Goal: Information Seeking & Learning: Learn about a topic

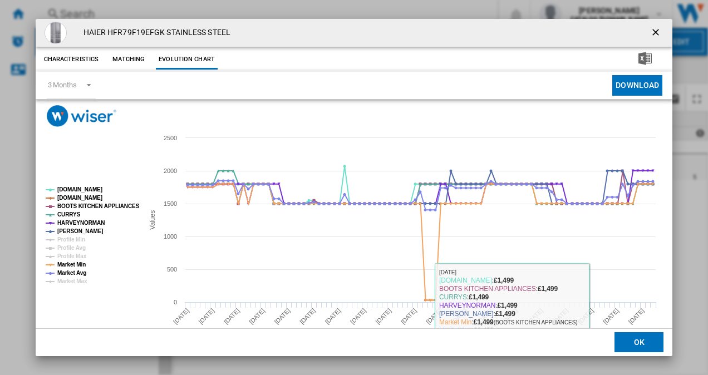
click at [626, 340] on button "OK" at bounding box center [638, 343] width 49 height 20
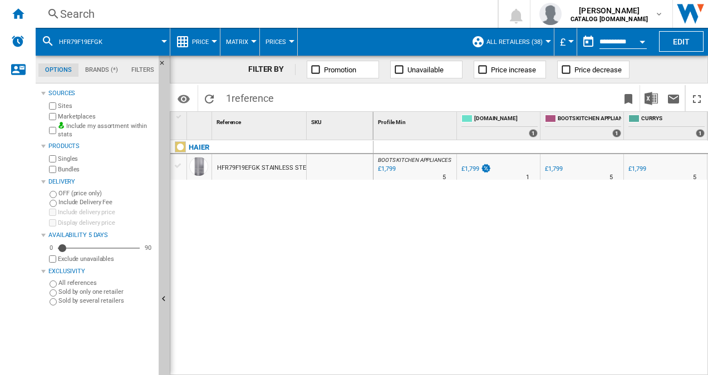
click at [226, 12] on div "Search" at bounding box center [264, 14] width 408 height 16
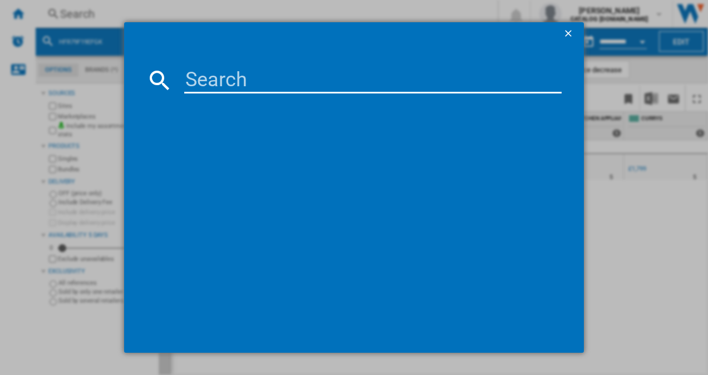
click at [224, 73] on input at bounding box center [373, 80] width 378 height 27
type input "RMB954E9VX"
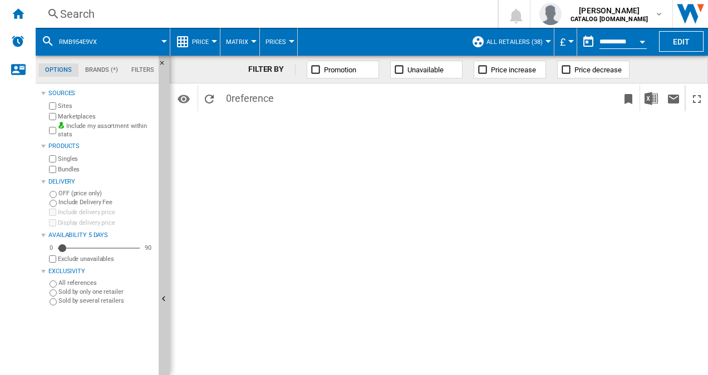
click at [511, 39] on span "All Retailers (38)" at bounding box center [514, 41] width 56 height 7
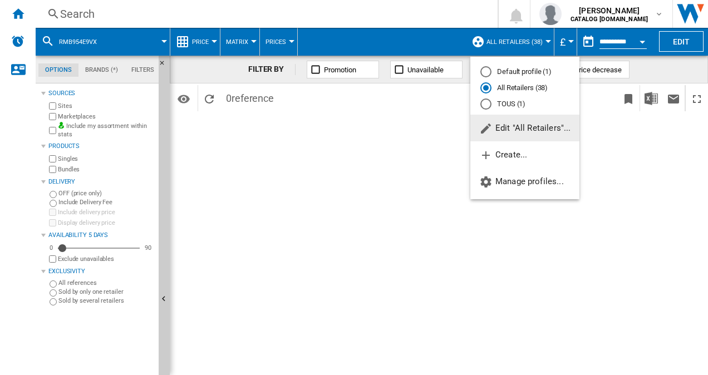
click at [404, 11] on md-backdrop at bounding box center [354, 187] width 708 height 375
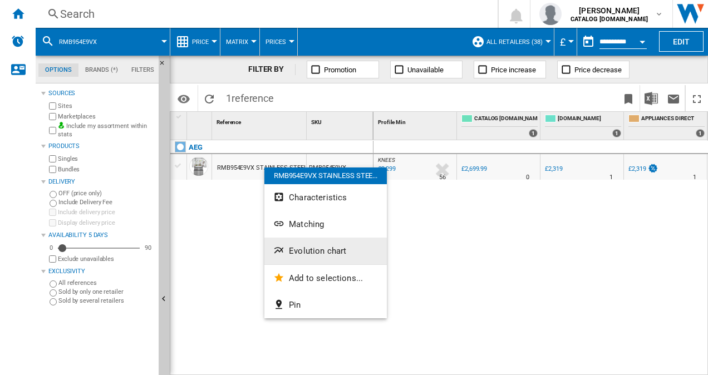
click at [326, 245] on button "Evolution chart" at bounding box center [325, 251] width 122 height 27
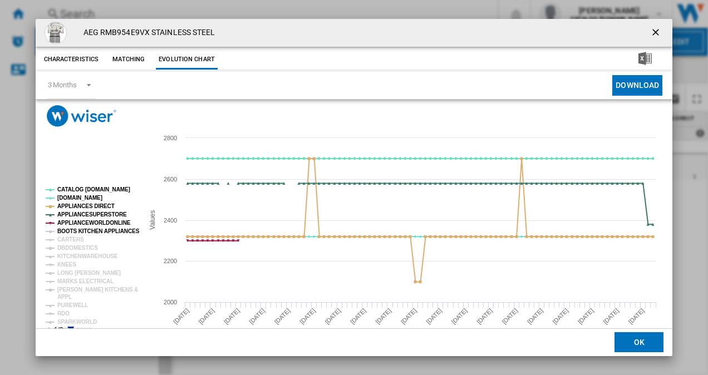
click at [73, 231] on tspan "BOOTS KITCHEN APPLIANCES" at bounding box center [98, 231] width 82 height 6
click at [71, 242] on tspan "CARTERS" at bounding box center [70, 239] width 27 height 6
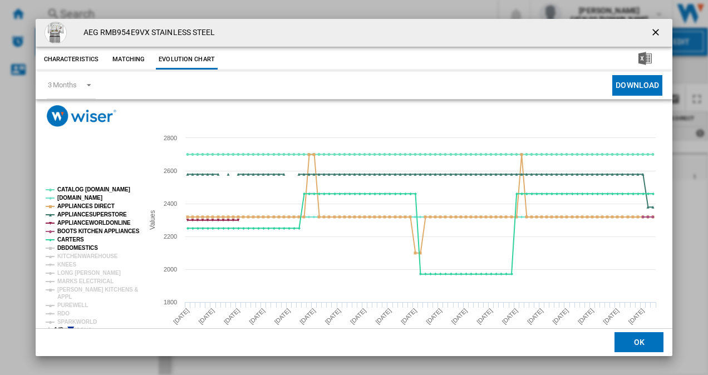
click at [72, 245] on tspan "DBDOMESTICS" at bounding box center [77, 248] width 41 height 6
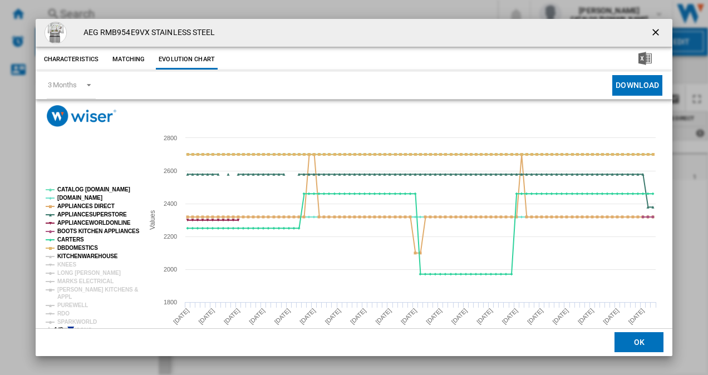
click at [73, 254] on tspan "KITCHENWAREHOUSE" at bounding box center [87, 256] width 61 height 6
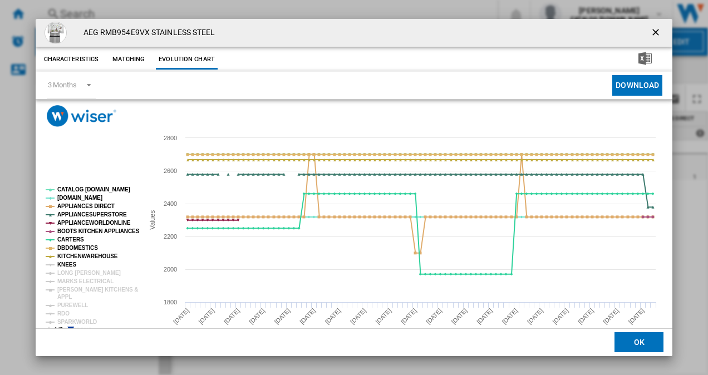
click at [63, 265] on tspan "KNEES" at bounding box center [66, 264] width 19 height 6
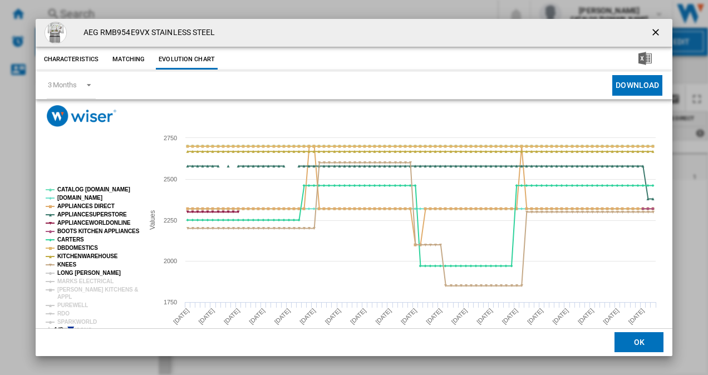
click at [68, 271] on tspan "LONG EATON" at bounding box center [88, 273] width 63 height 6
click at [70, 276] on tspan "LONG EATON" at bounding box center [88, 273] width 63 height 6
click at [70, 278] on tspan "MARKS ELECTRICAL" at bounding box center [85, 281] width 56 height 6
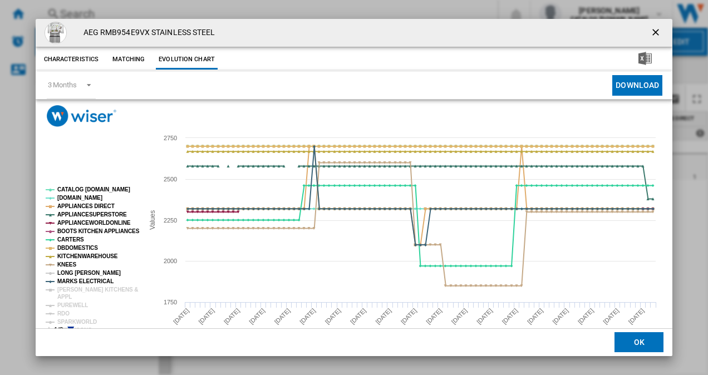
click at [67, 270] on tspan "LONG EATON" at bounding box center [88, 273] width 63 height 6
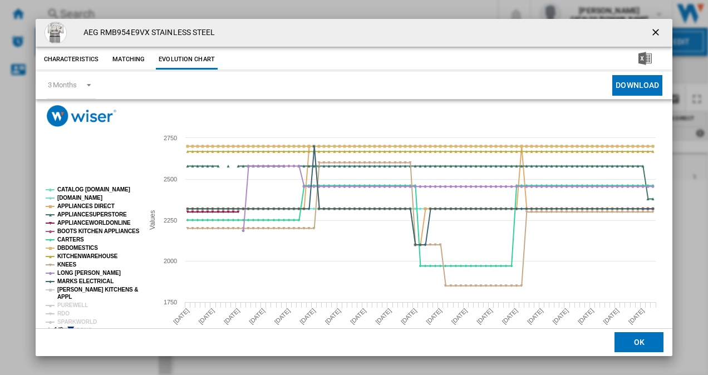
click at [69, 298] on tspan "APPL" at bounding box center [64, 297] width 14 height 6
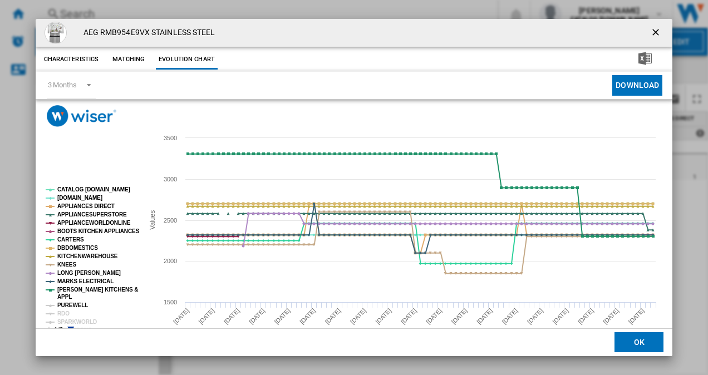
click at [70, 303] on tspan "PUREWELL" at bounding box center [72, 305] width 31 height 6
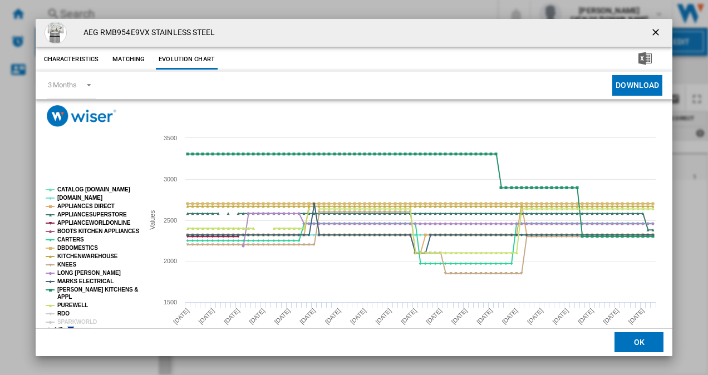
click at [66, 312] on tspan "RDO" at bounding box center [63, 313] width 12 height 6
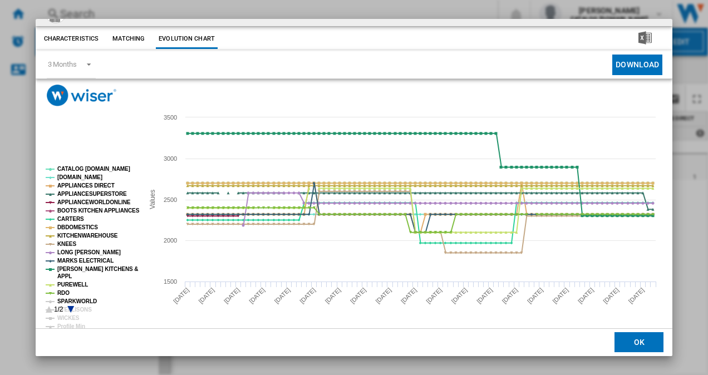
click at [72, 298] on tspan "SPARKWORLD" at bounding box center [77, 301] width 40 height 6
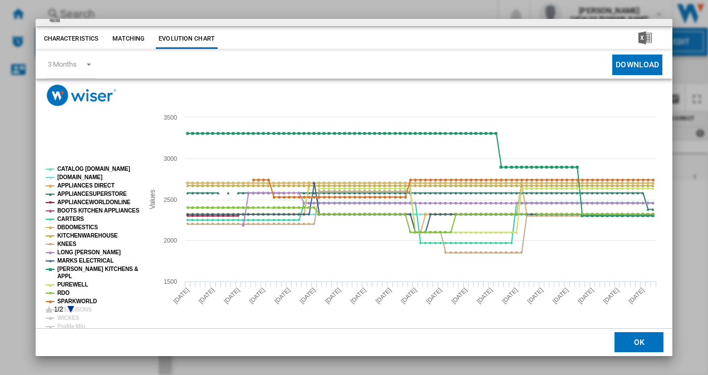
click at [71, 308] on icon "Product popup" at bounding box center [70, 309] width 7 height 7
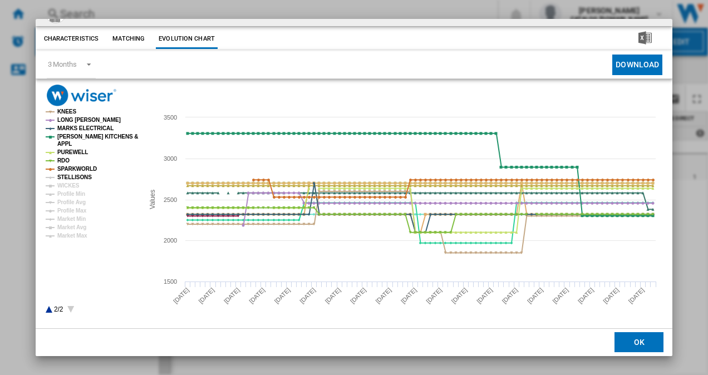
click at [73, 177] on tspan "STELLISONS" at bounding box center [74, 177] width 34 height 6
click at [66, 184] on tspan "WICKES" at bounding box center [68, 185] width 22 height 6
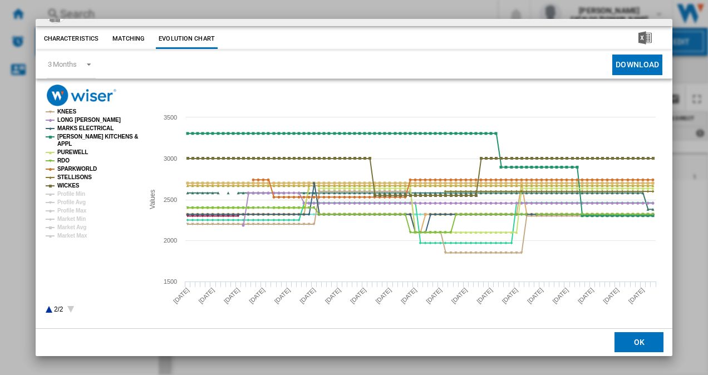
click at [50, 309] on icon "Product popup" at bounding box center [49, 309] width 7 height 7
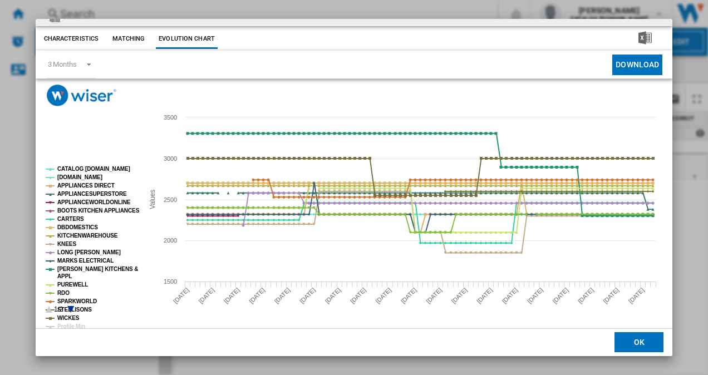
click at [70, 308] on icon "Product popup" at bounding box center [70, 309] width 7 height 7
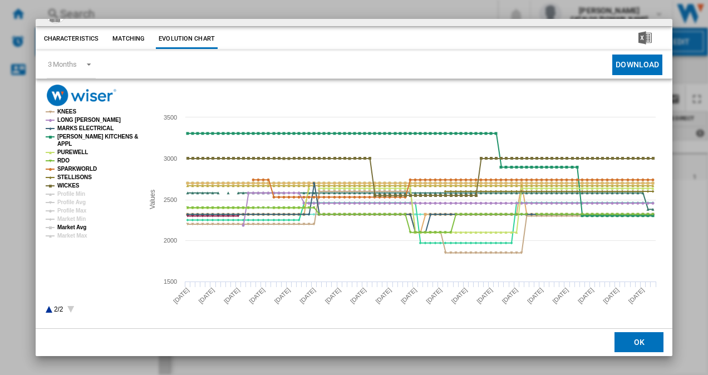
click at [80, 228] on tspan "Market Avg" at bounding box center [71, 227] width 29 height 6
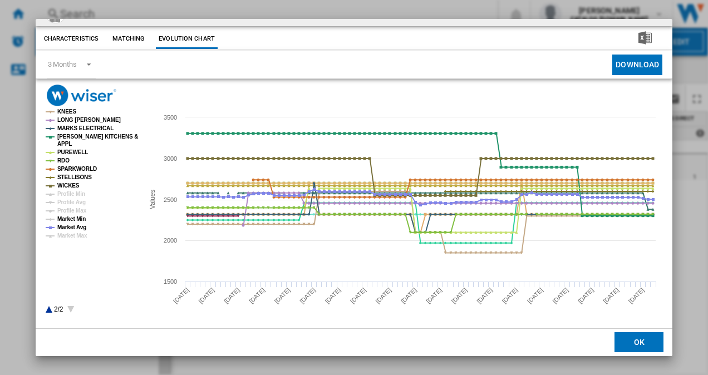
click at [73, 221] on tspan "Market Min" at bounding box center [71, 219] width 28 height 6
